Goal: Task Accomplishment & Management: Manage account settings

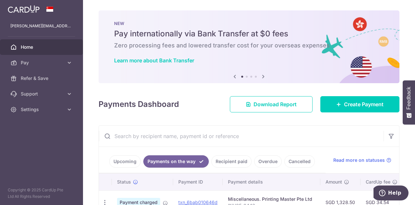
scroll to position [90, 0]
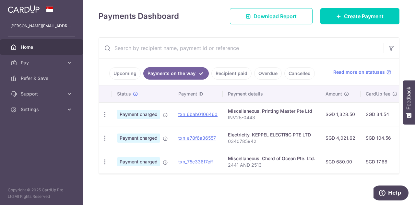
click at [50, 45] on span "Home" at bounding box center [42, 47] width 43 height 6
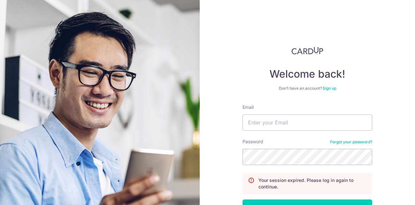
scroll to position [46, 0]
